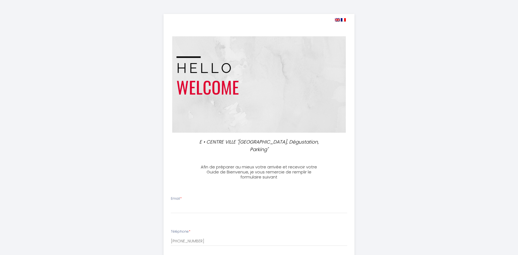
select select
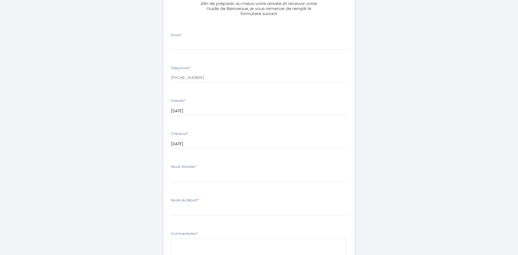
scroll to position [135, 0]
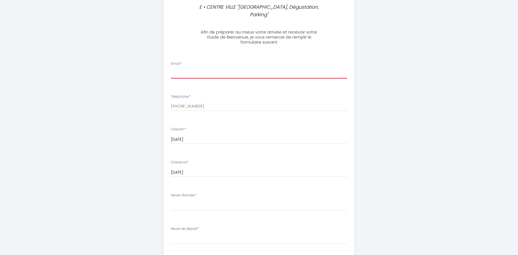
click at [223, 68] on input "Email *" at bounding box center [259, 73] width 176 height 10
type input "a"
type input "[EMAIL_ADDRESS][DOMAIN_NAME]"
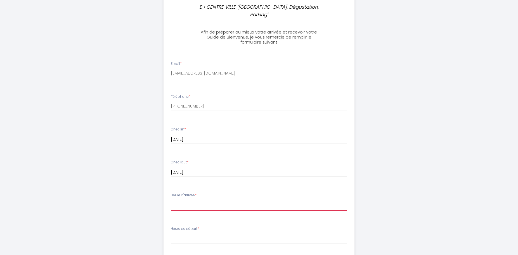
click at [171, 200] on select "15:00 15:30 16:00 16:30 17:00 17:30 18:00 18:30 19:00 19:30 20:00 20:30 21:00 2…" at bounding box center [259, 205] width 176 height 11
select select "17:00"
click option "17:00" at bounding box center [0, 0] width 0 height 0
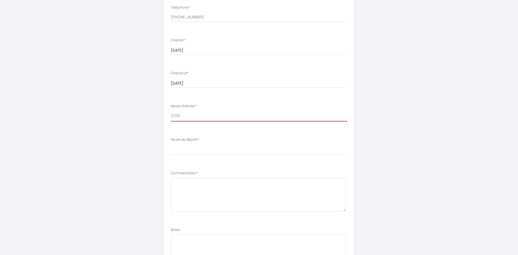
scroll to position [249, 0]
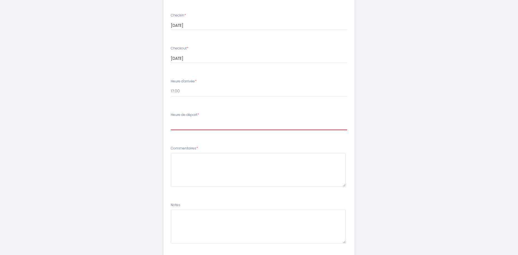
click at [171, 120] on select "00:00 00:30 01:00 01:30 02:00 02:30 03:00 03:30 04:00 04:30 05:00 05:30 06:00 0…" at bounding box center [259, 125] width 176 height 11
select select "10:00"
click option "10:00" at bounding box center [0, 0] width 0 height 0
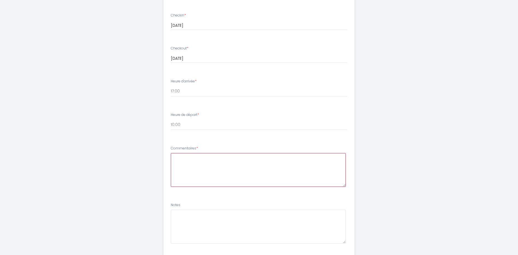
click at [187, 153] on textarea at bounding box center [258, 170] width 175 height 34
type textarea "N"
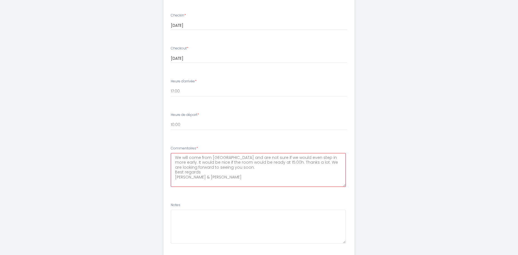
scroll to position [278, 0]
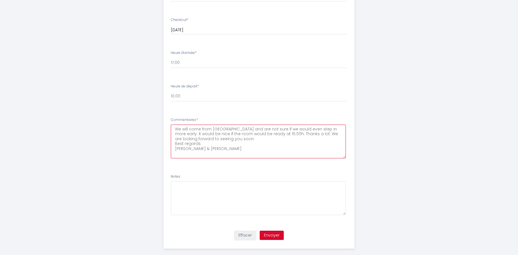
click at [174, 125] on textarea "We will come from [GEOGRAPHIC_DATA] and are not sure if we would even step in m…" at bounding box center [258, 142] width 175 height 34
type textarea "Dear host, we will come from [GEOGRAPHIC_DATA] and are not sure if we would eve…"
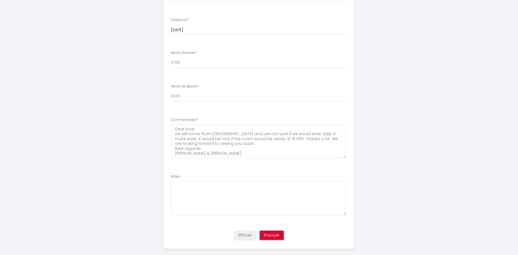
click at [268, 231] on button "Envoyer" at bounding box center [272, 236] width 24 height 10
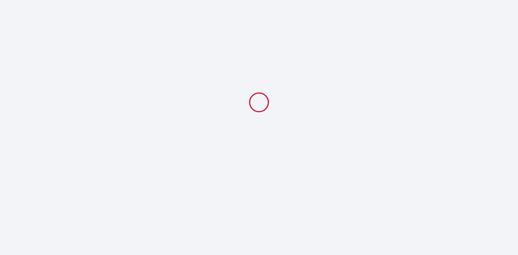
scroll to position [0, 0]
select select "17:00"
select select "10:00"
